Goal: Navigation & Orientation: Find specific page/section

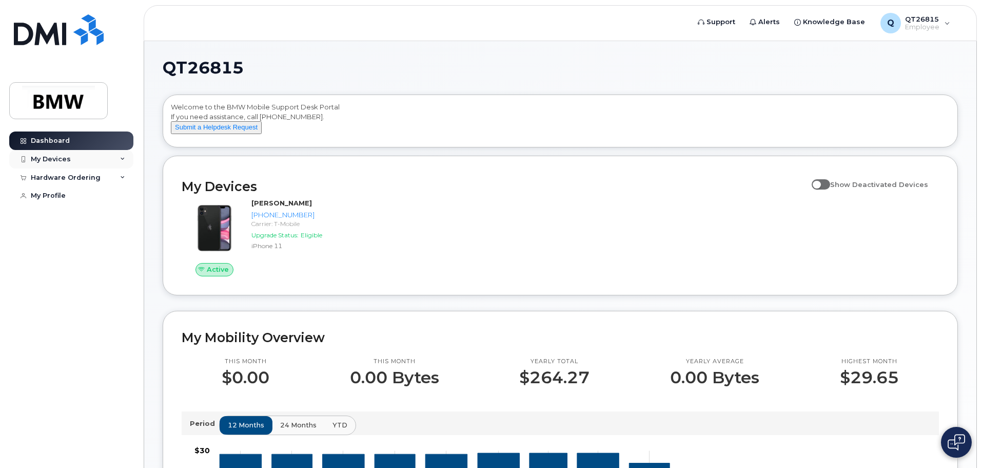
click at [121, 158] on icon at bounding box center [122, 159] width 5 height 5
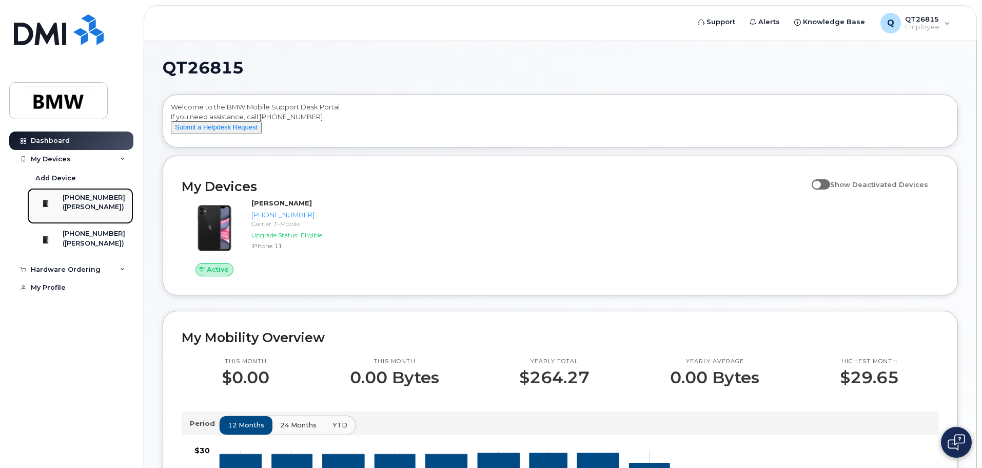
click at [80, 211] on div "([PERSON_NAME])" at bounding box center [94, 206] width 63 height 9
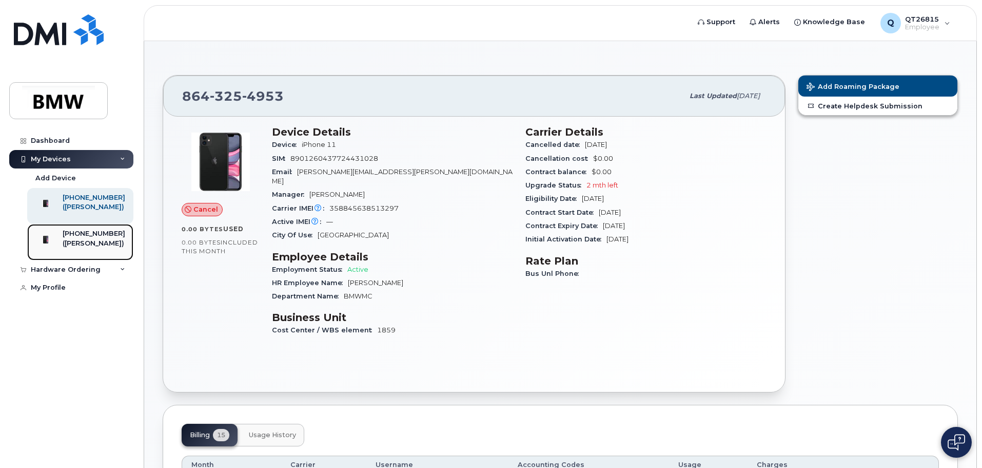
click at [87, 248] on div "([PERSON_NAME])" at bounding box center [94, 243] width 63 height 9
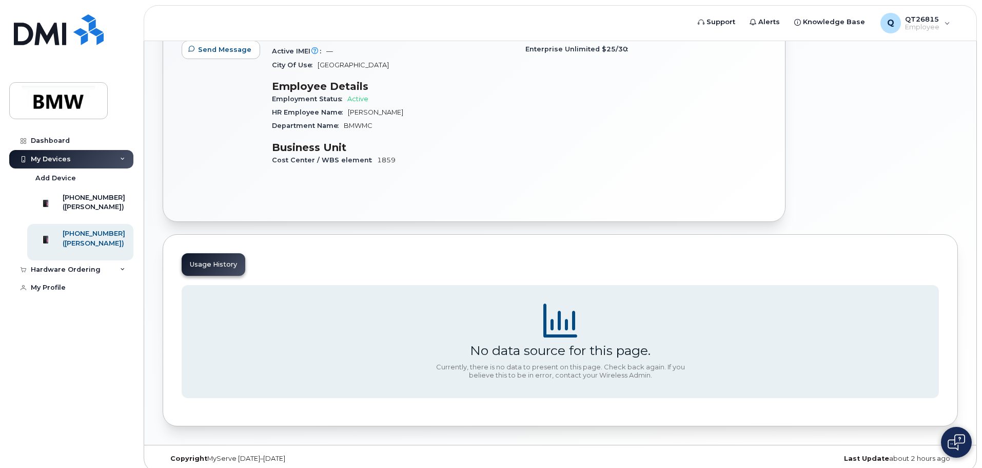
scroll to position [81, 0]
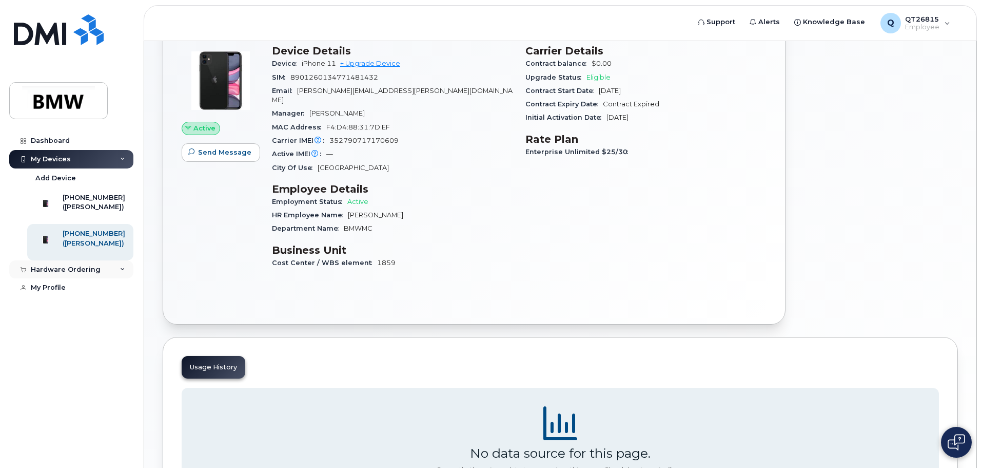
click at [122, 272] on icon at bounding box center [122, 269] width 5 height 5
click at [123, 272] on icon at bounding box center [122, 269] width 5 height 5
click at [48, 291] on div "My Profile" at bounding box center [48, 287] width 35 height 8
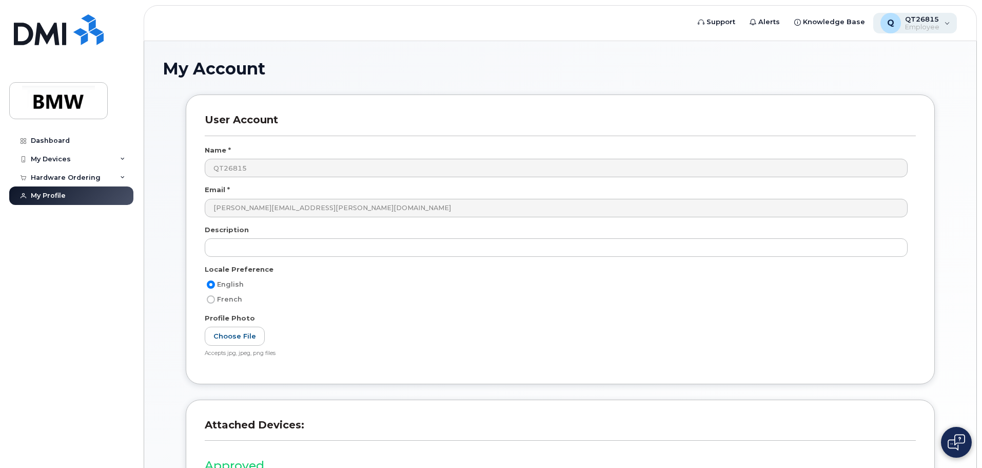
click at [951, 23] on div "Q QT26815 Employee" at bounding box center [915, 23] width 84 height 21
click at [968, 60] on div "My Account User Account Name * QT26815 Email * leticia.cureton@bmwmc.com Descri…" at bounding box center [560, 318] width 832 height 554
click at [124, 158] on icon at bounding box center [122, 159] width 5 height 5
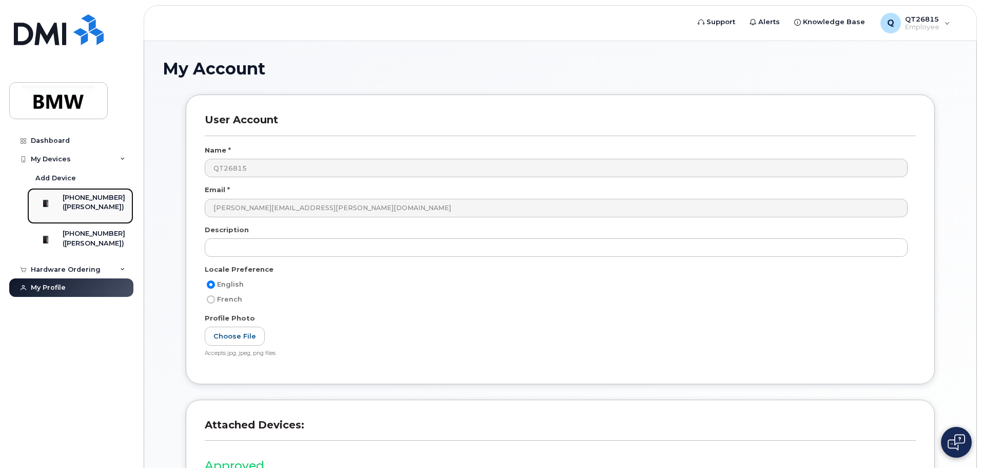
click at [92, 202] on div "([PERSON_NAME])" at bounding box center [94, 206] width 63 height 9
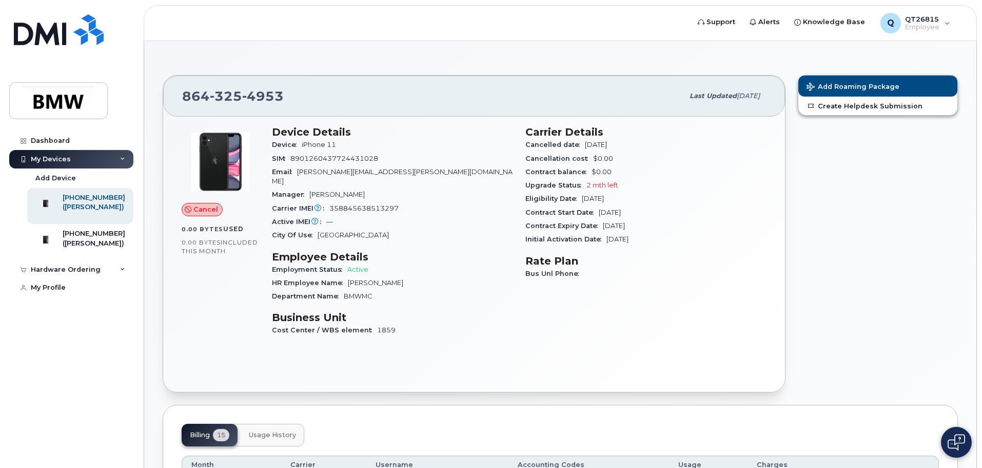
click at [121, 155] on div "My Devices" at bounding box center [71, 159] width 124 height 18
